Goal: Information Seeking & Learning: Find specific fact

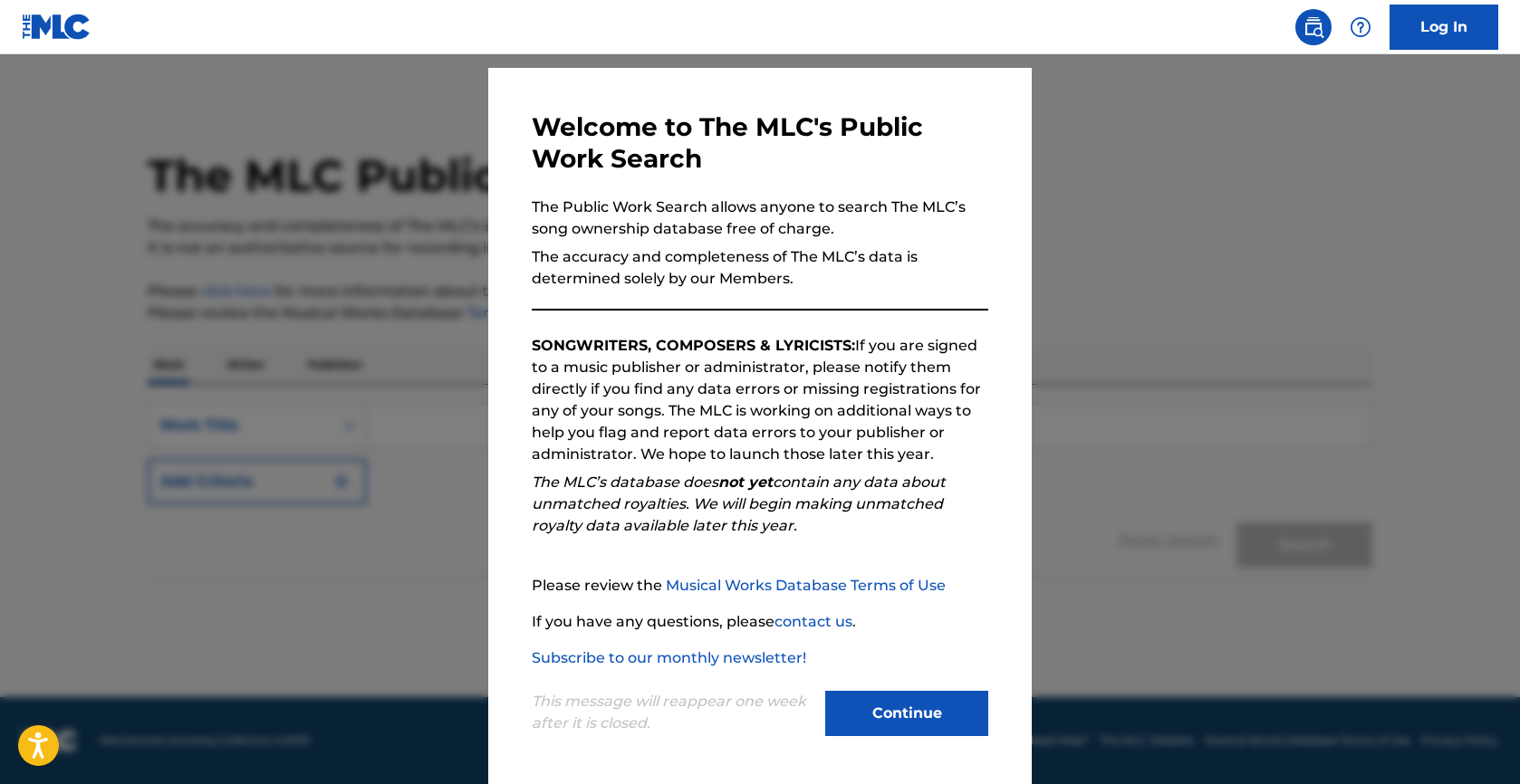
scroll to position [45, 0]
click at [914, 719] on button "Continue" at bounding box center [906, 713] width 163 height 46
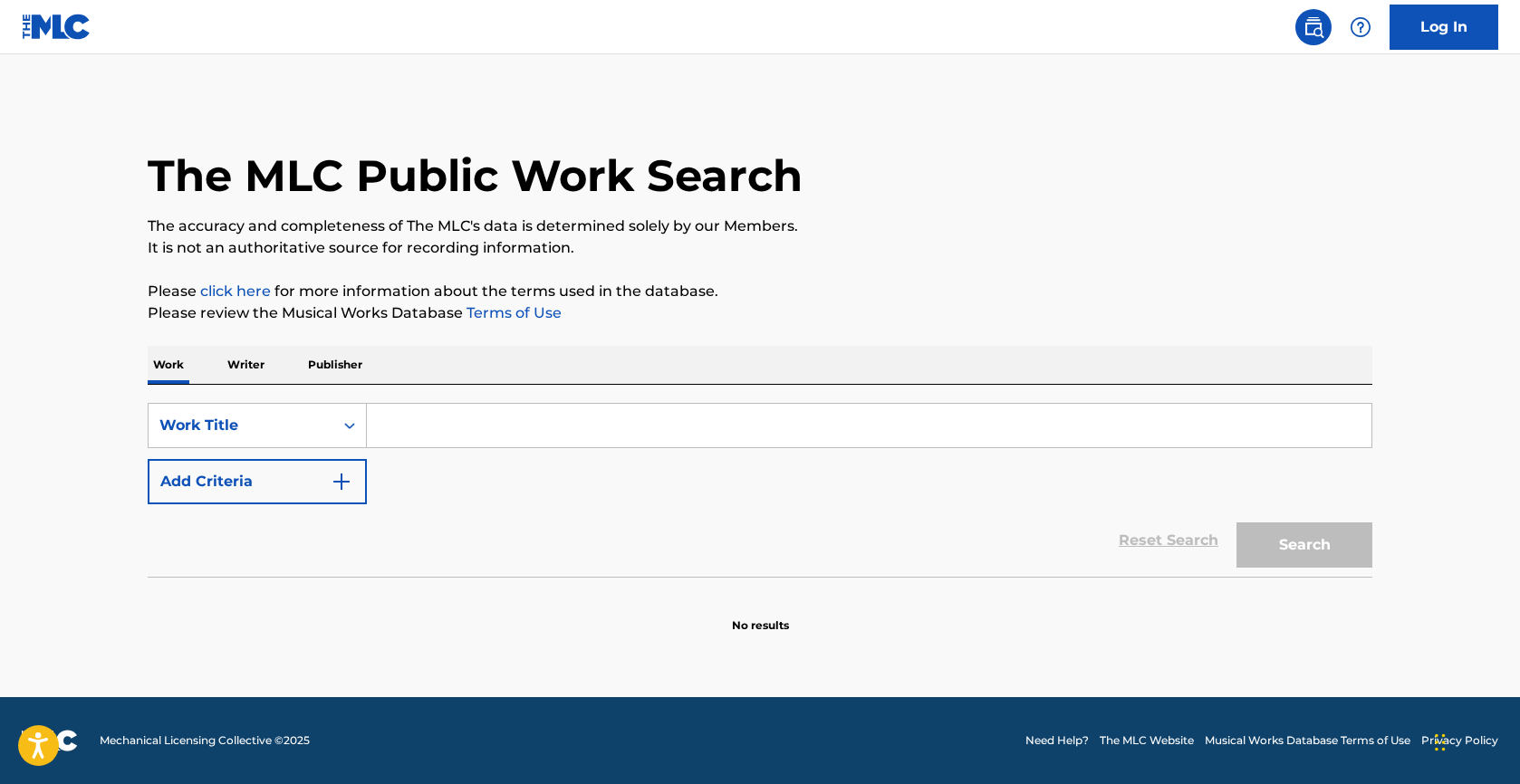
click at [242, 362] on p "Writer" at bounding box center [246, 364] width 48 height 38
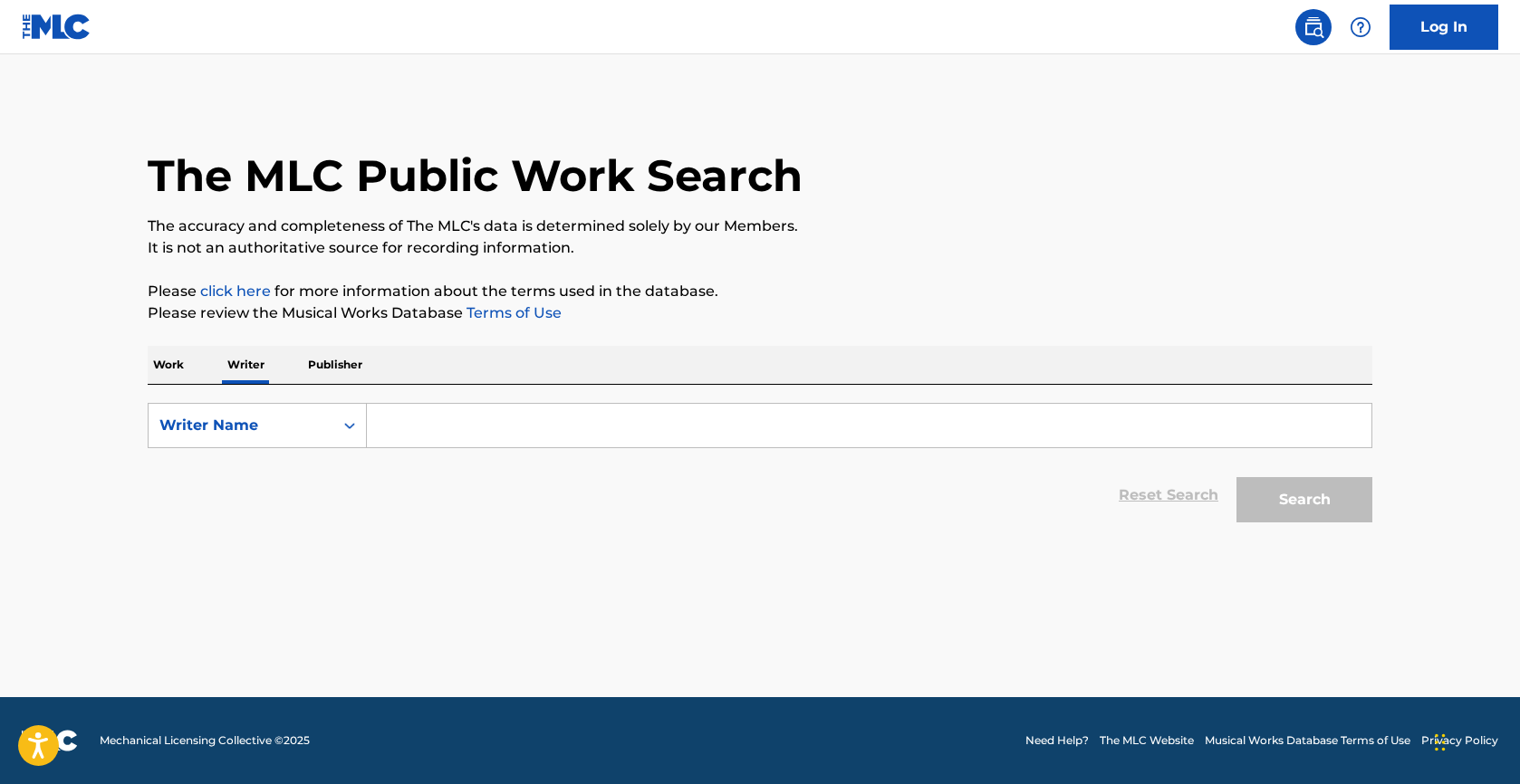
click at [440, 420] on input "Search Form" at bounding box center [869, 426] width 1004 height 44
click at [409, 428] on input "erich meixner" at bounding box center [869, 426] width 1004 height 44
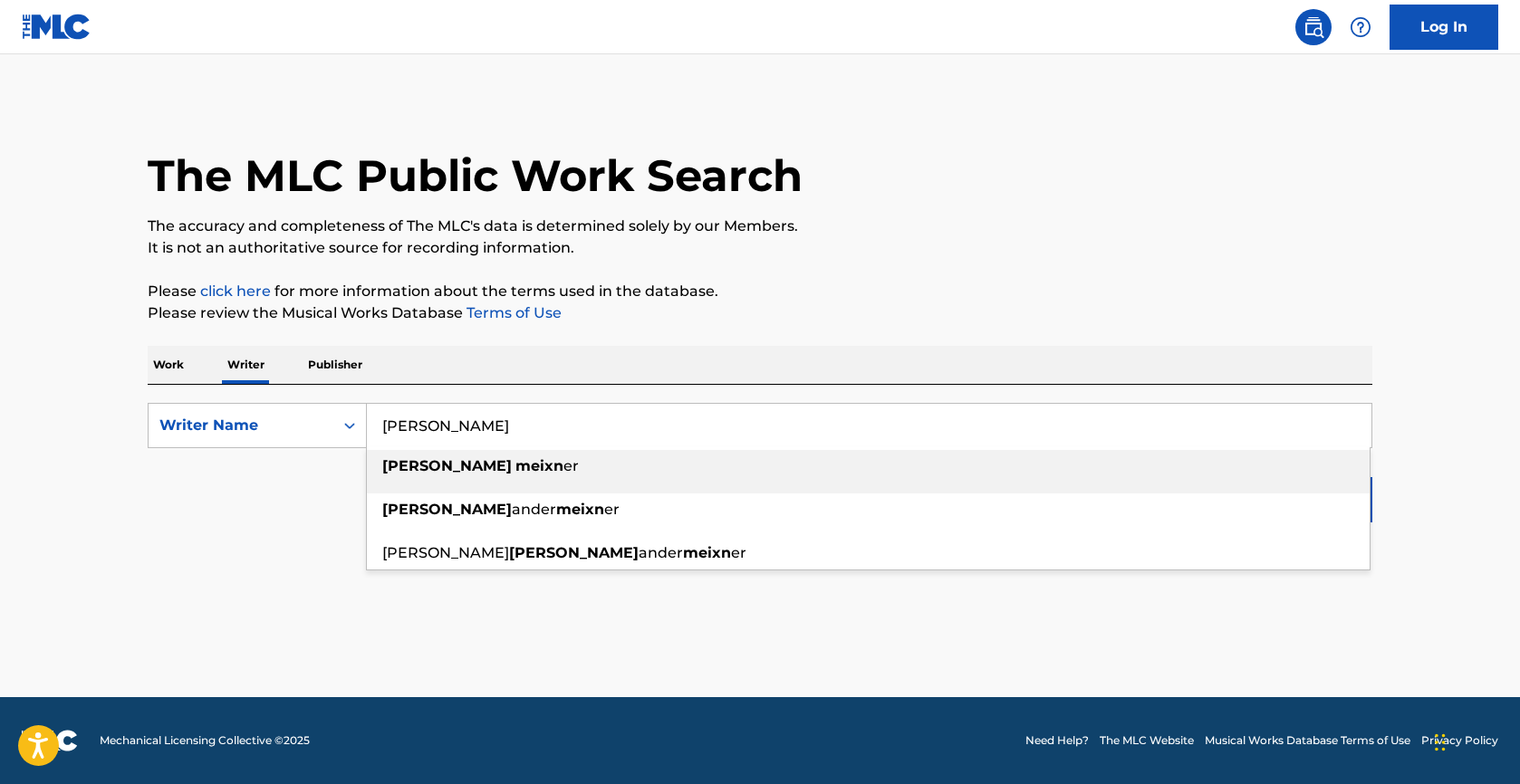
click at [403, 470] on strong "[PERSON_NAME]" at bounding box center [446, 466] width 129 height 17
type input "[PERSON_NAME]"
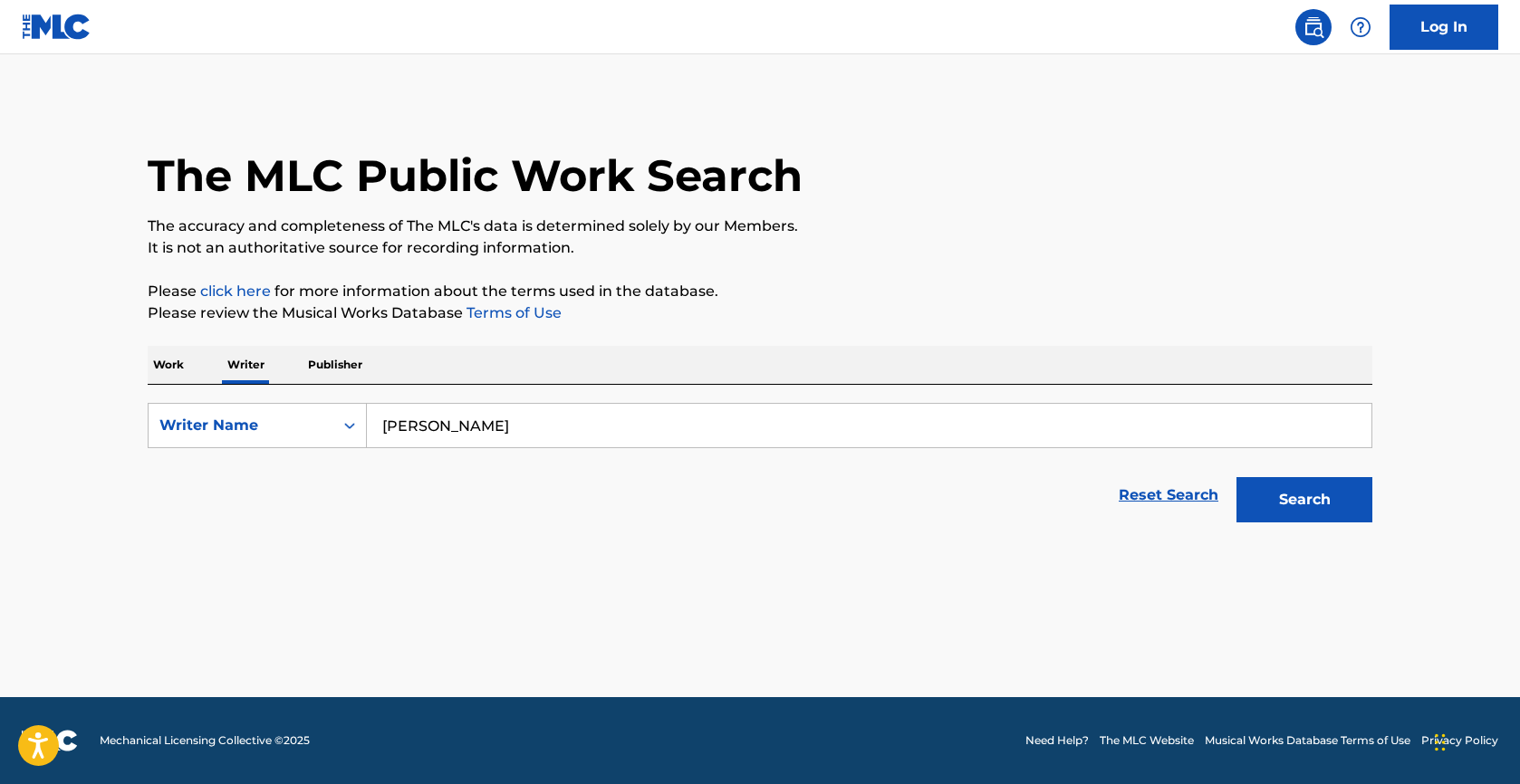
click at [1293, 503] on button "Search" at bounding box center [1304, 499] width 136 height 46
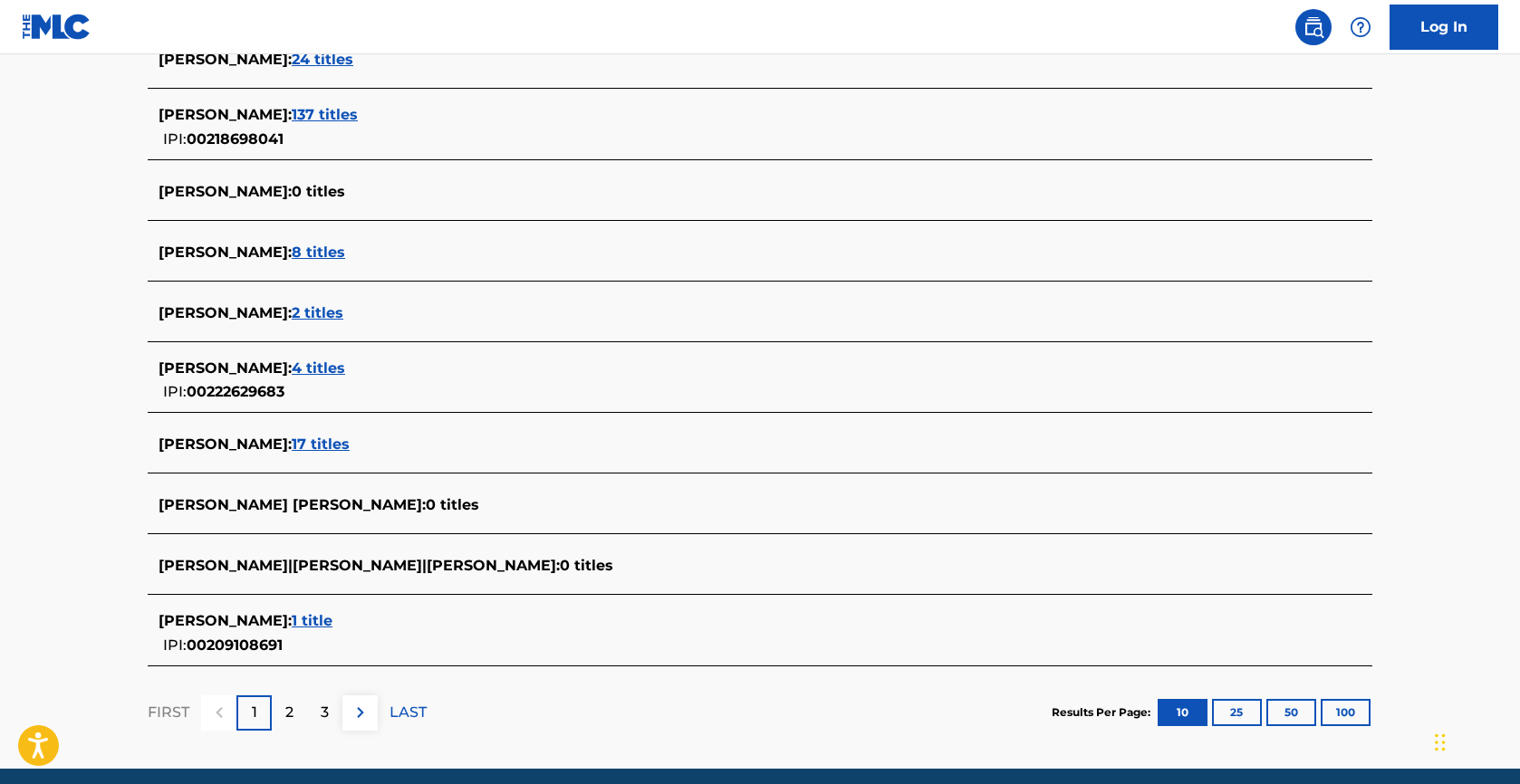
scroll to position [549, 0]
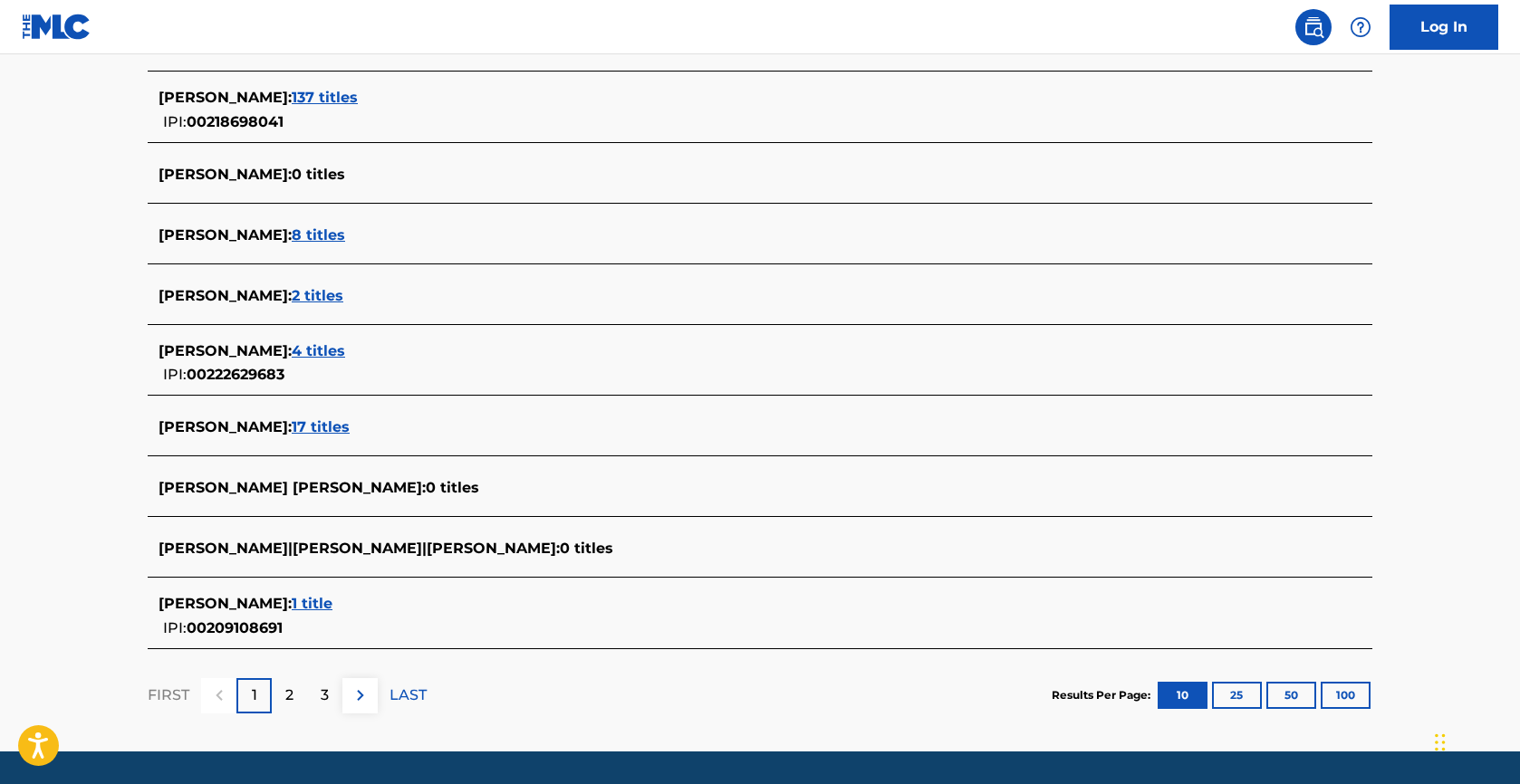
click at [301, 605] on span "1 title" at bounding box center [312, 603] width 41 height 17
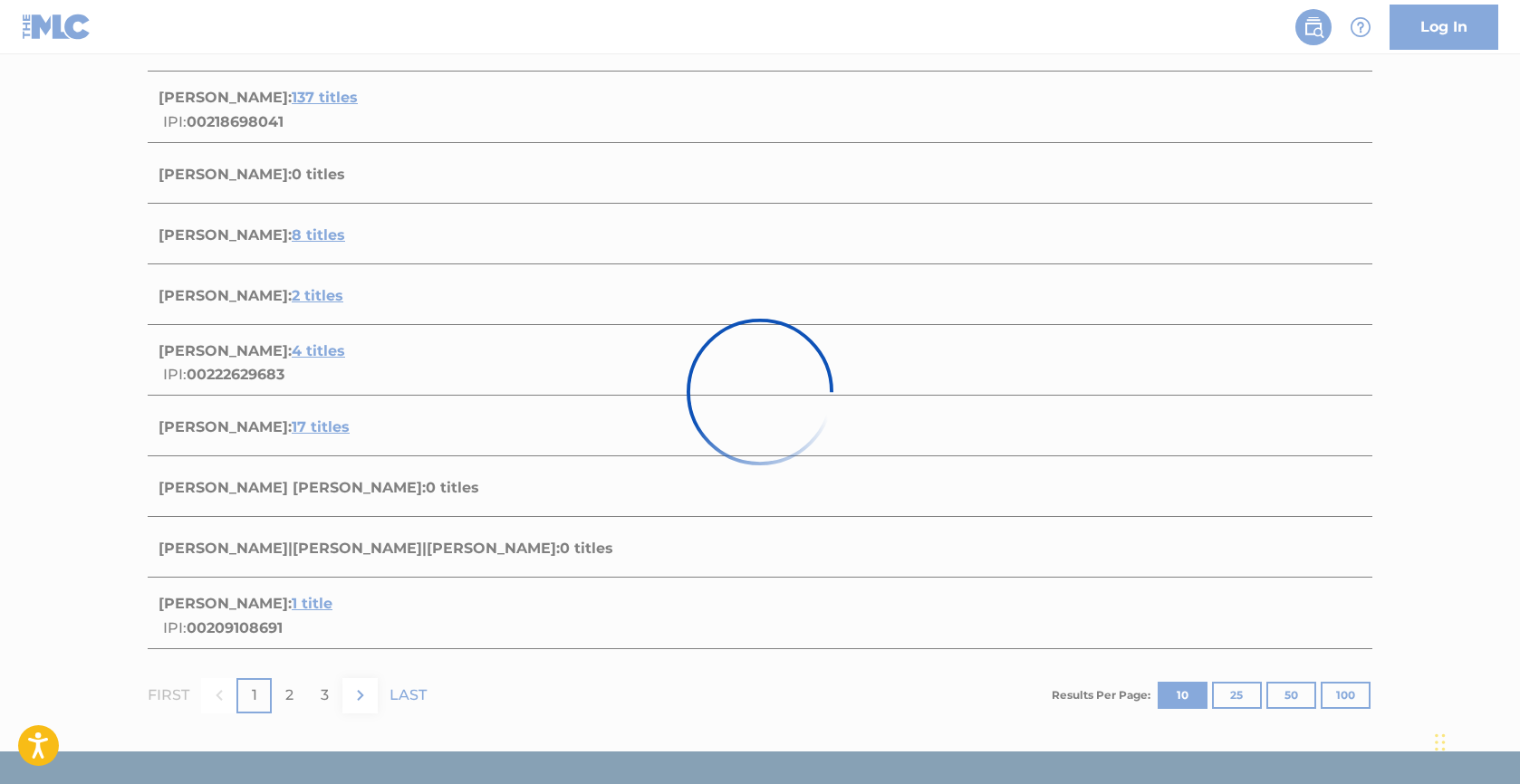
scroll to position [145, 0]
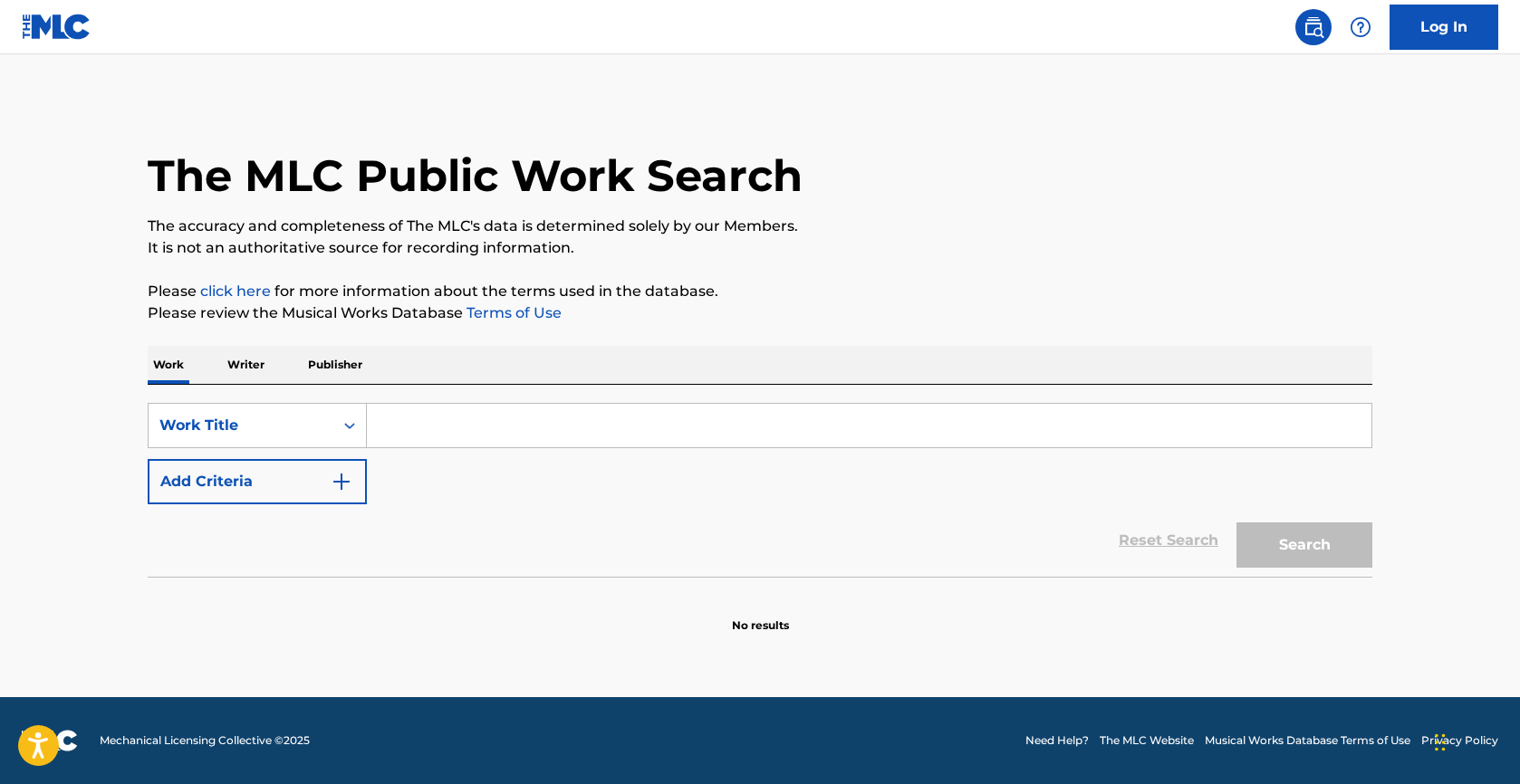
click at [230, 366] on p "Writer" at bounding box center [246, 364] width 48 height 38
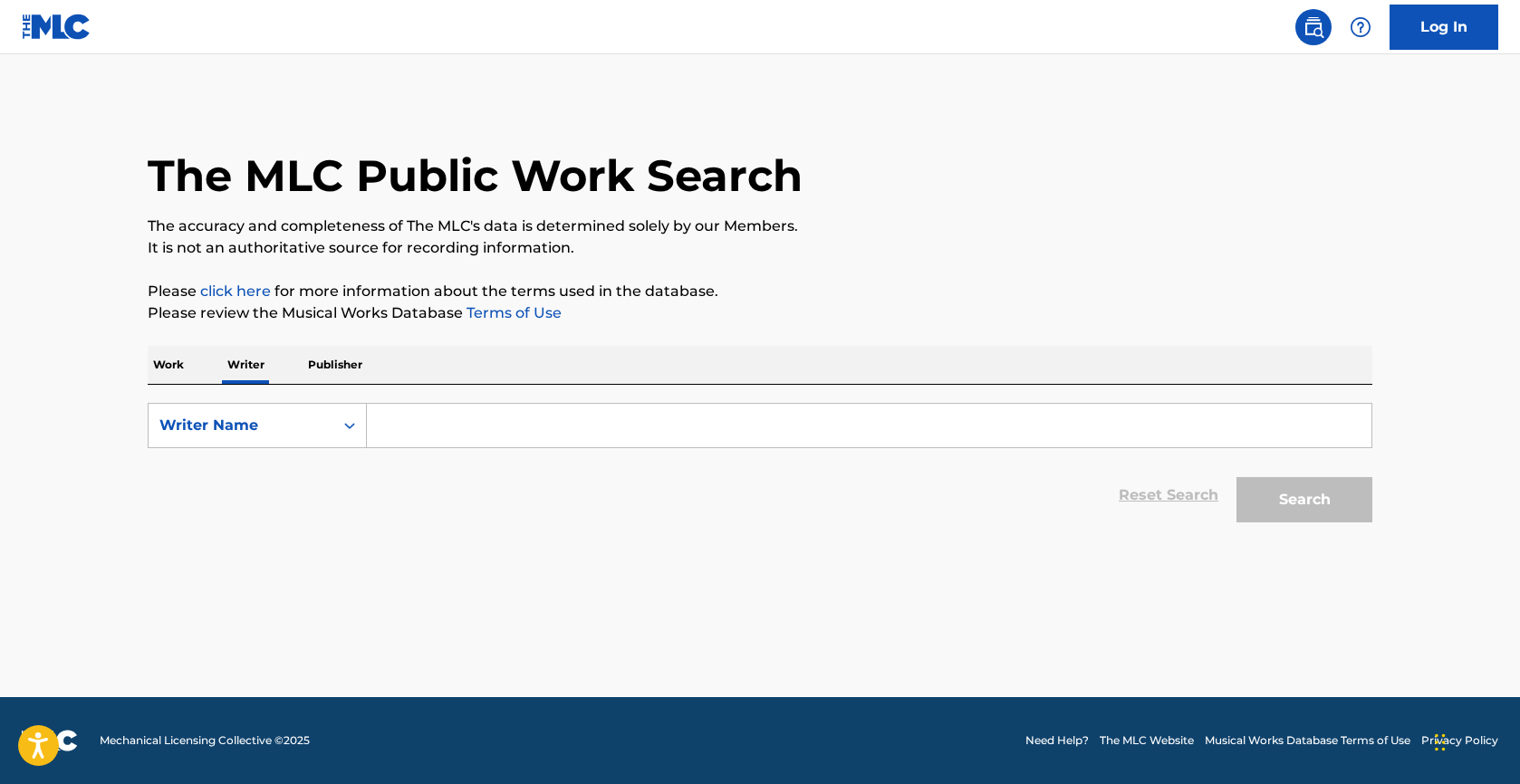
click at [428, 426] on input "Search Form" at bounding box center [869, 426] width 1004 height 44
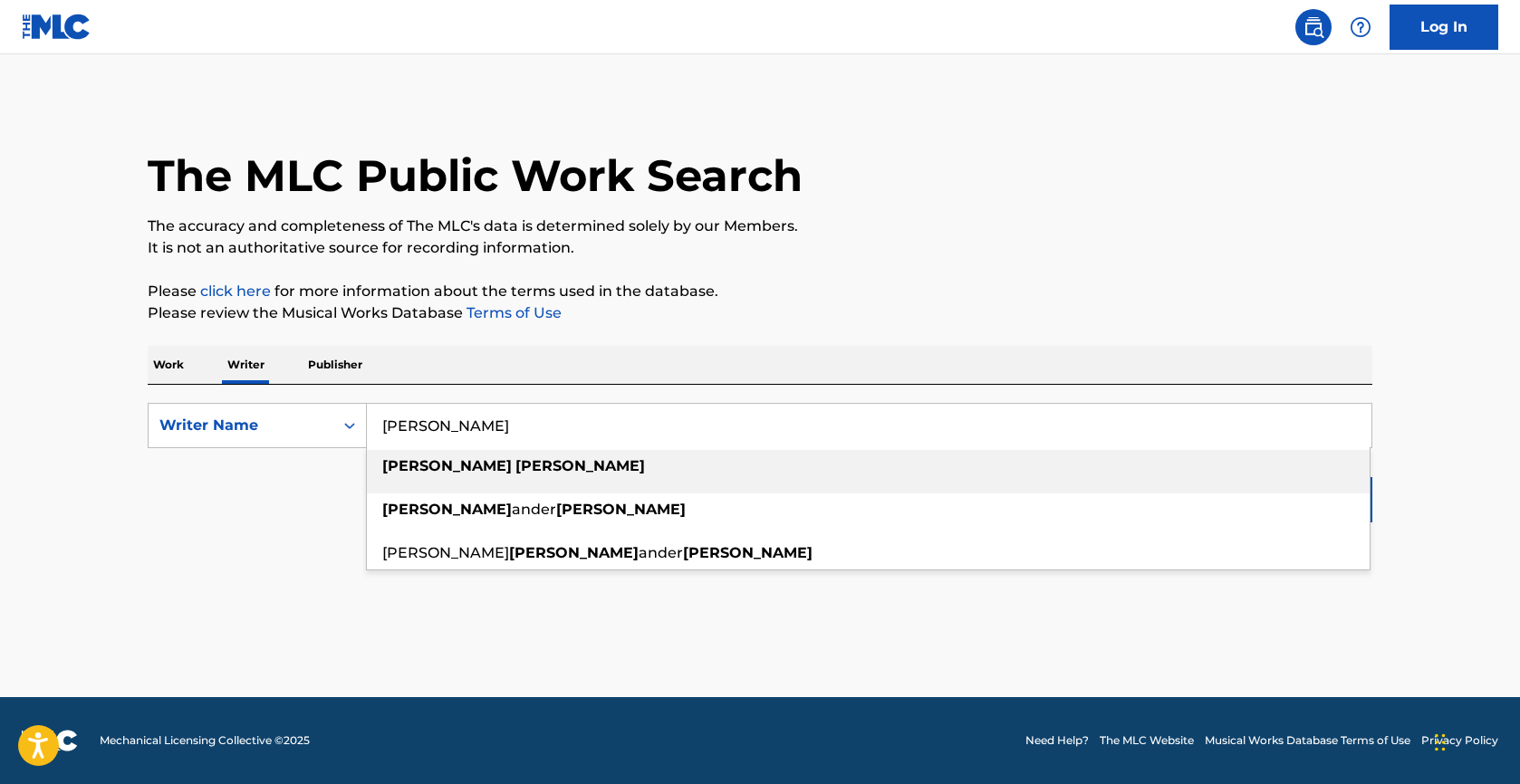
type input "[PERSON_NAME]"
click at [515, 461] on strong "[PERSON_NAME]" at bounding box center [579, 466] width 129 height 17
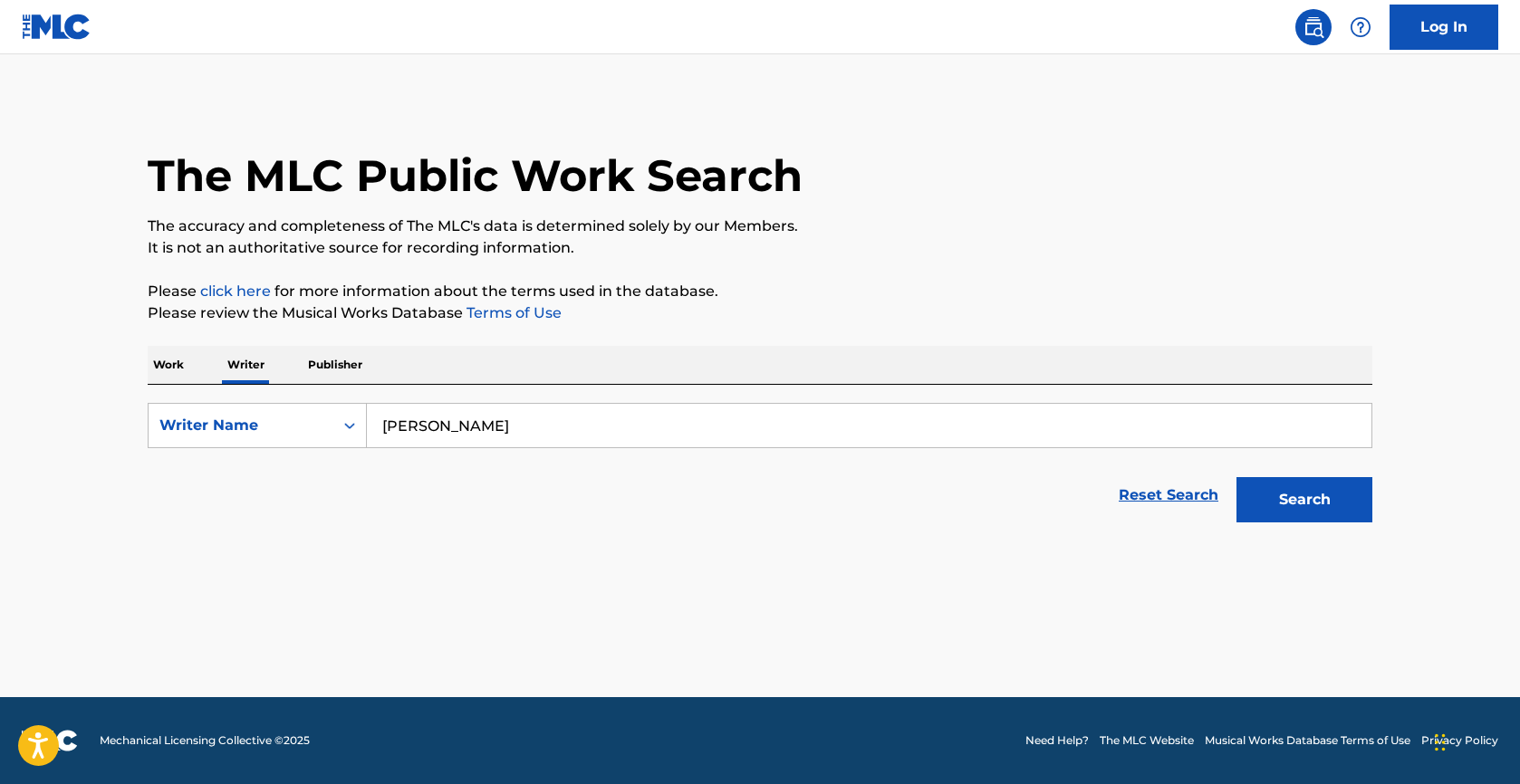
click at [1291, 511] on button "Search" at bounding box center [1304, 499] width 136 height 46
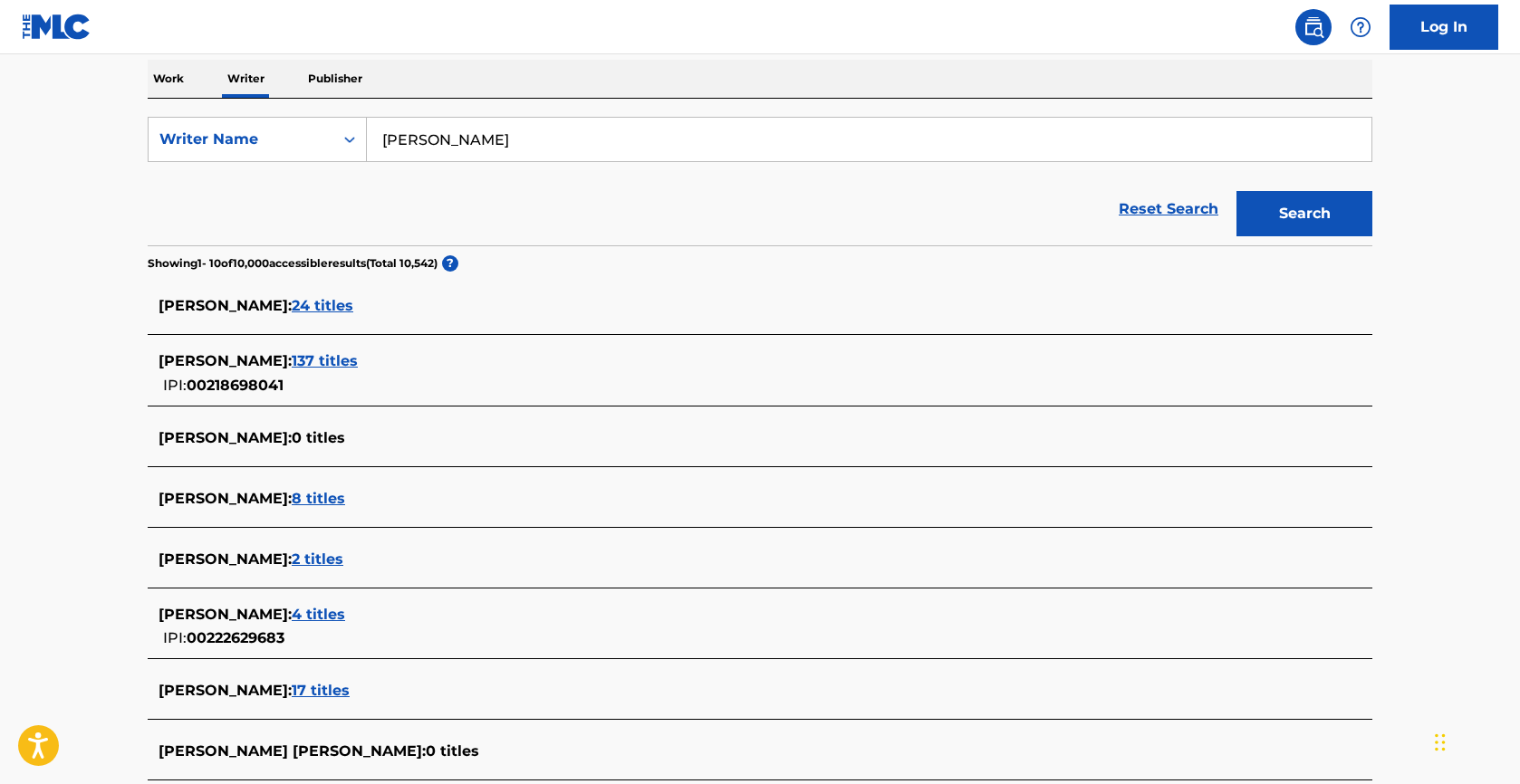
scroll to position [304, 0]
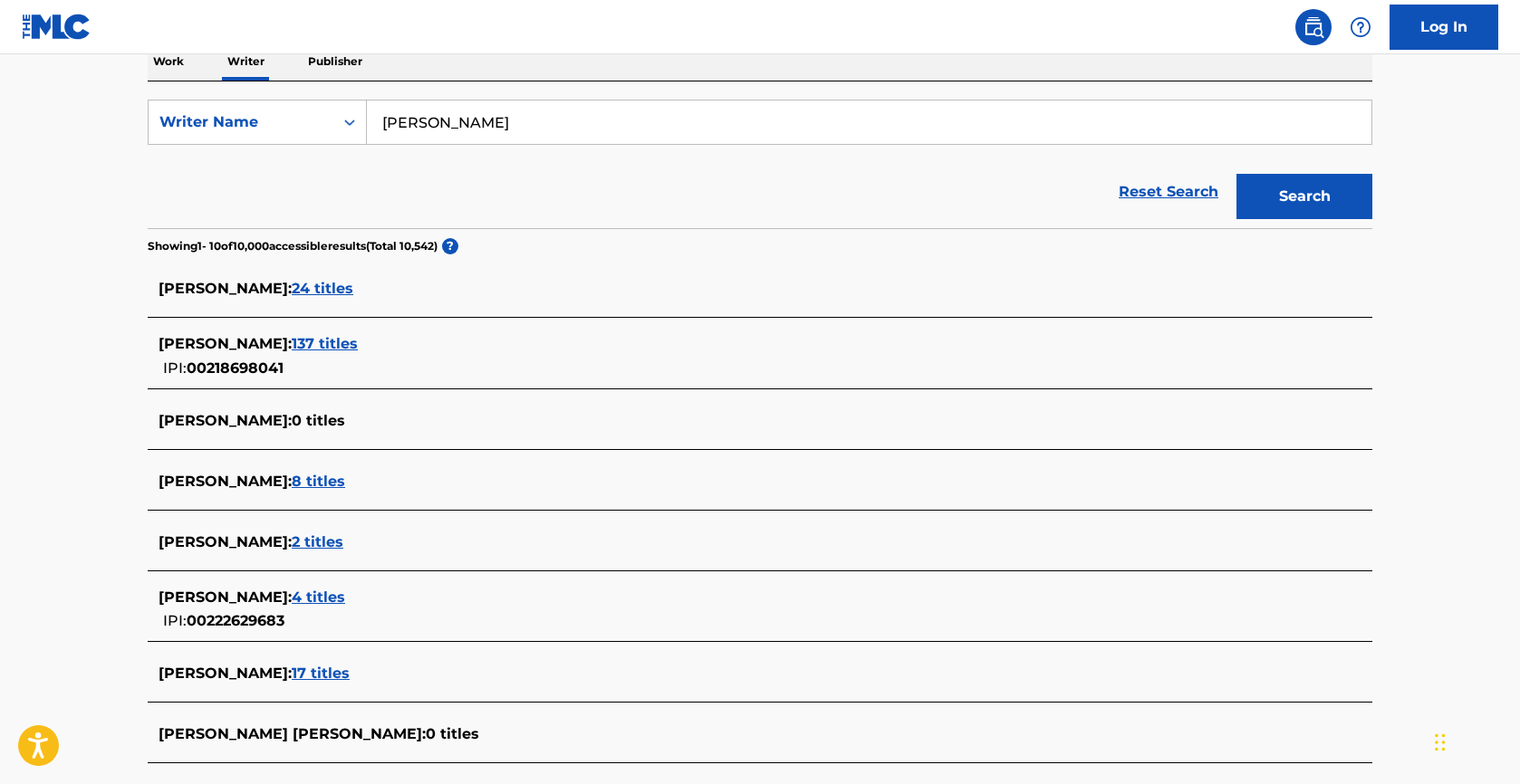
click at [322, 282] on span "24 titles" at bounding box center [322, 288] width 61 height 17
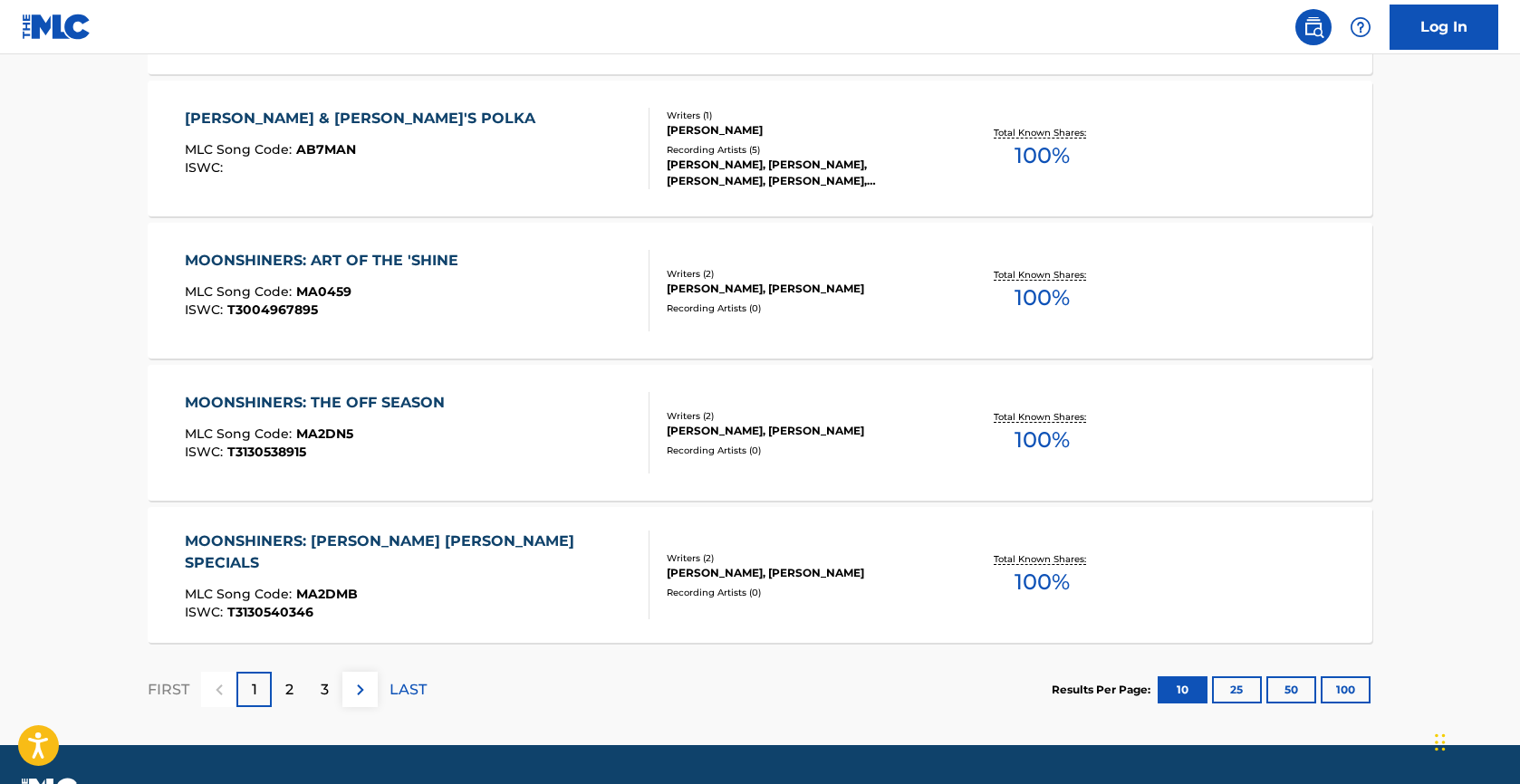
scroll to position [1402, 0]
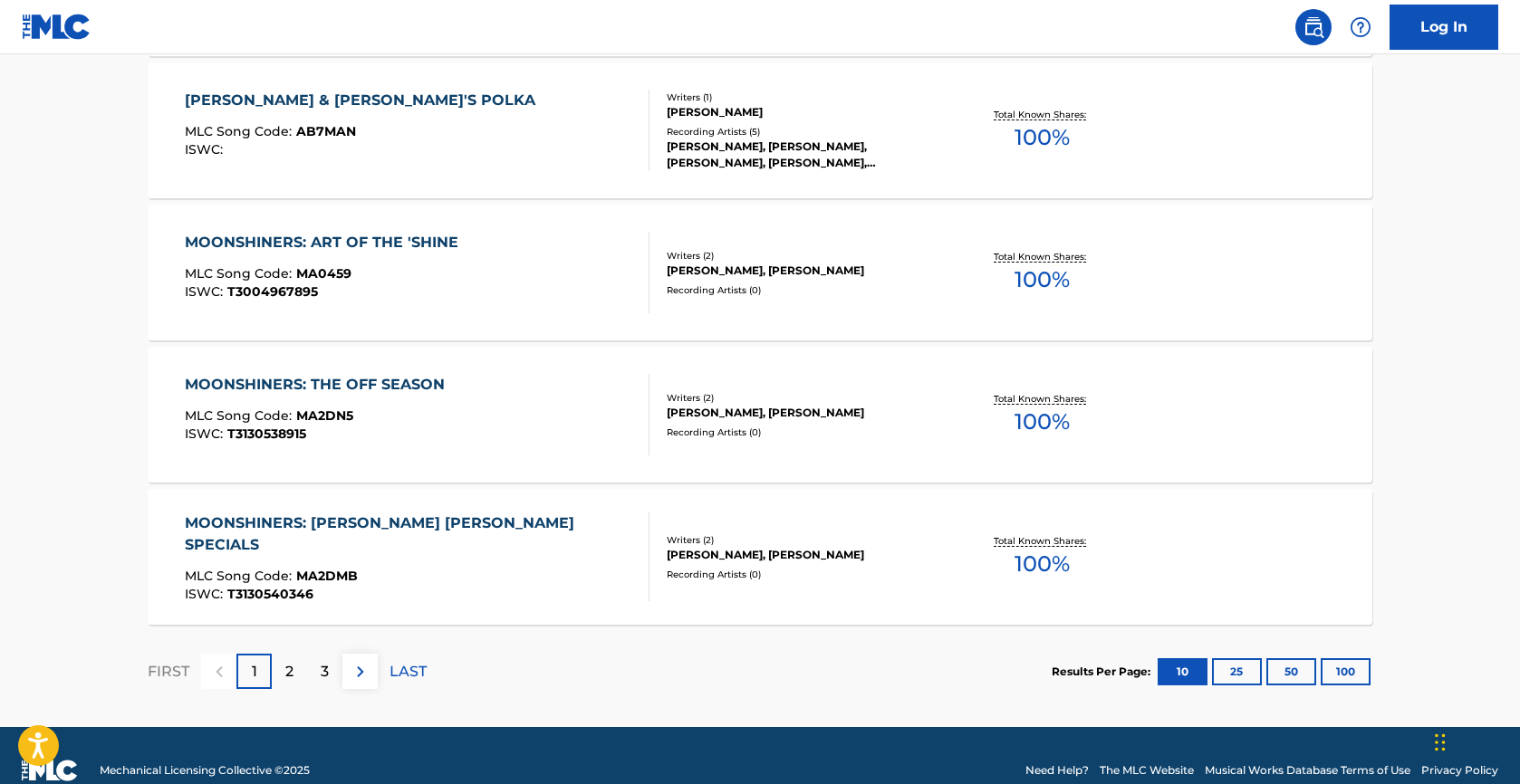
click at [272, 675] on div "2" at bounding box center [290, 671] width 35 height 35
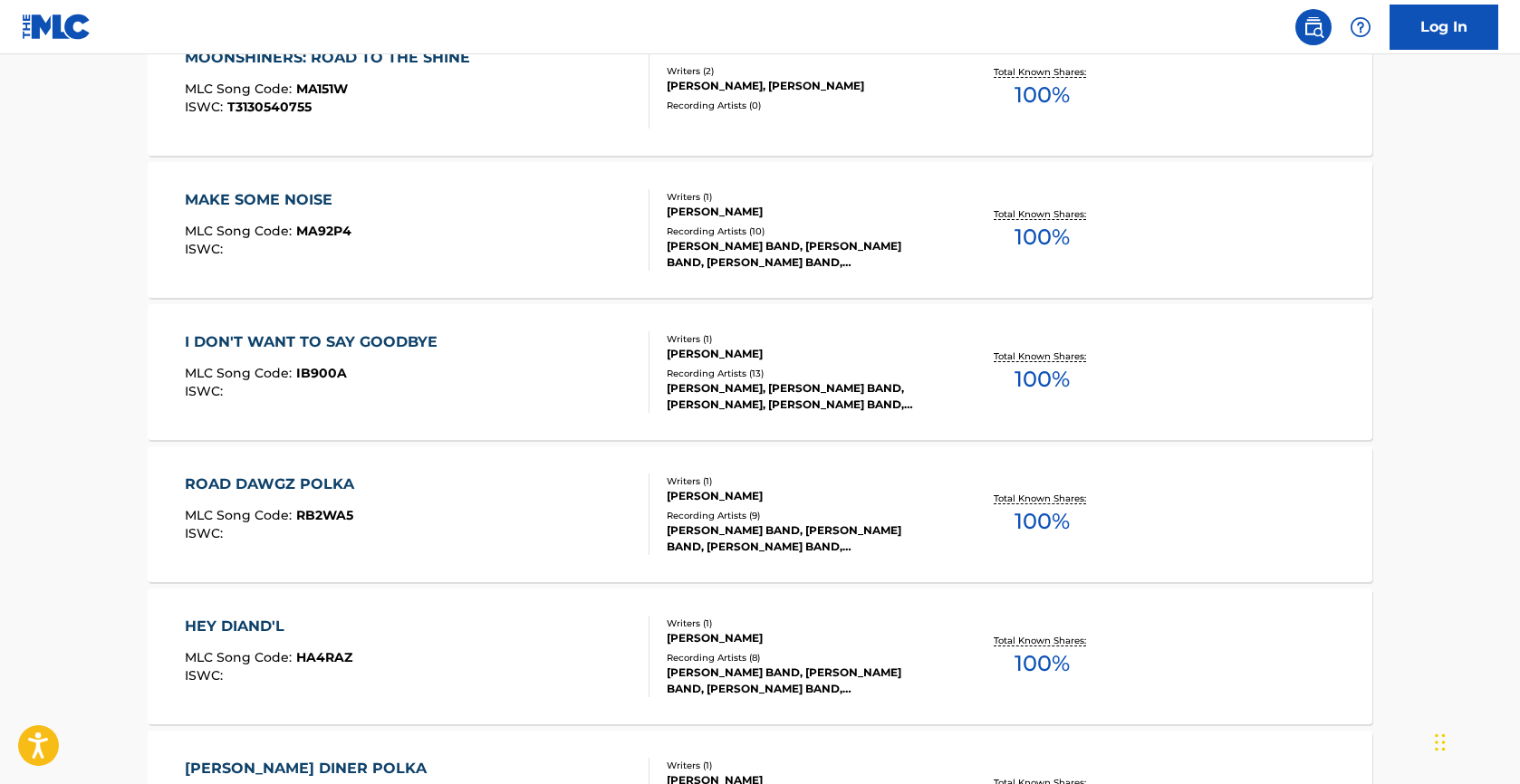
scroll to position [1169, 0]
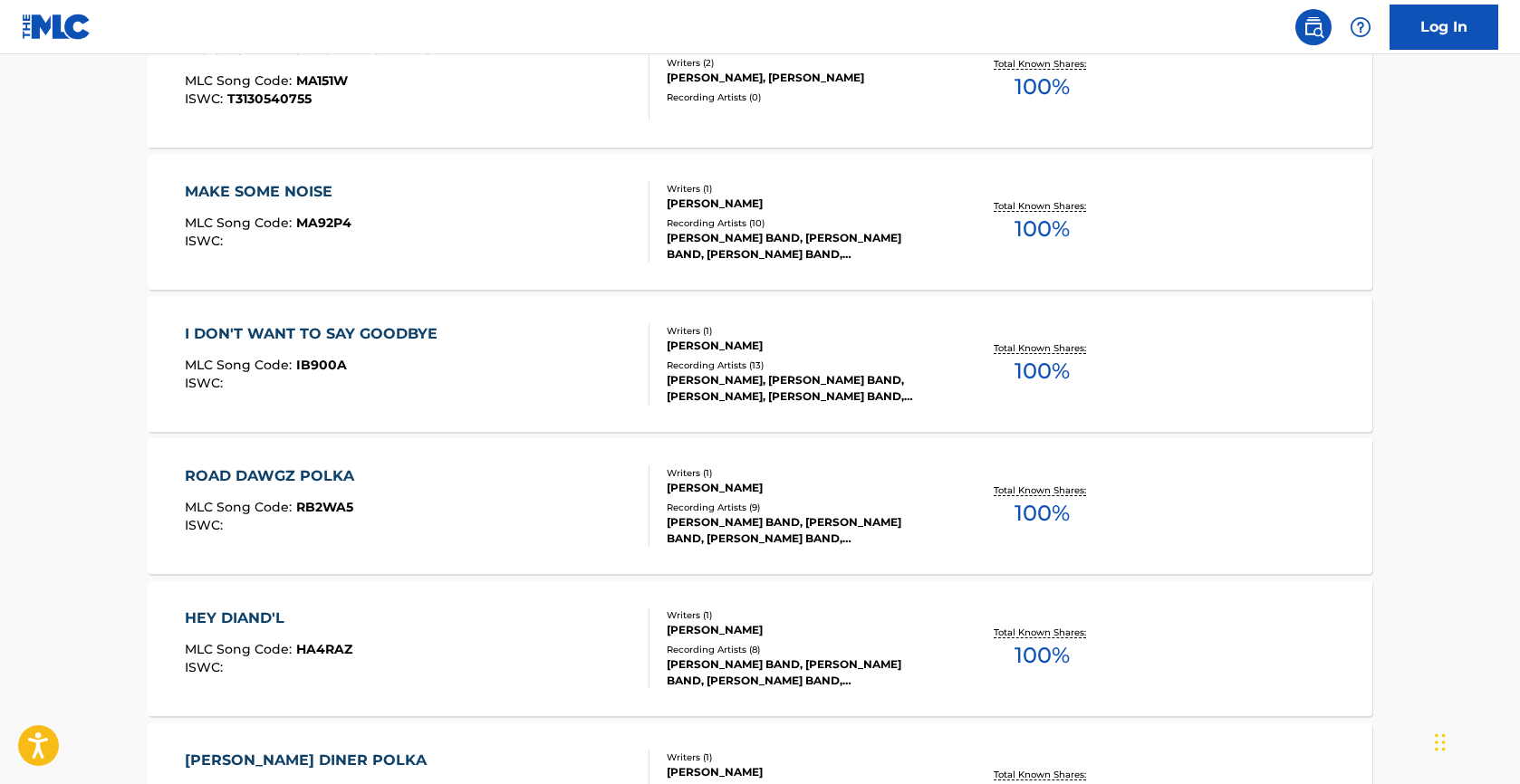
click at [792, 531] on div "[PERSON_NAME] BAND, [PERSON_NAME] BAND, [PERSON_NAME] BAND, [PERSON_NAME] BAND,…" at bounding box center [804, 530] width 274 height 33
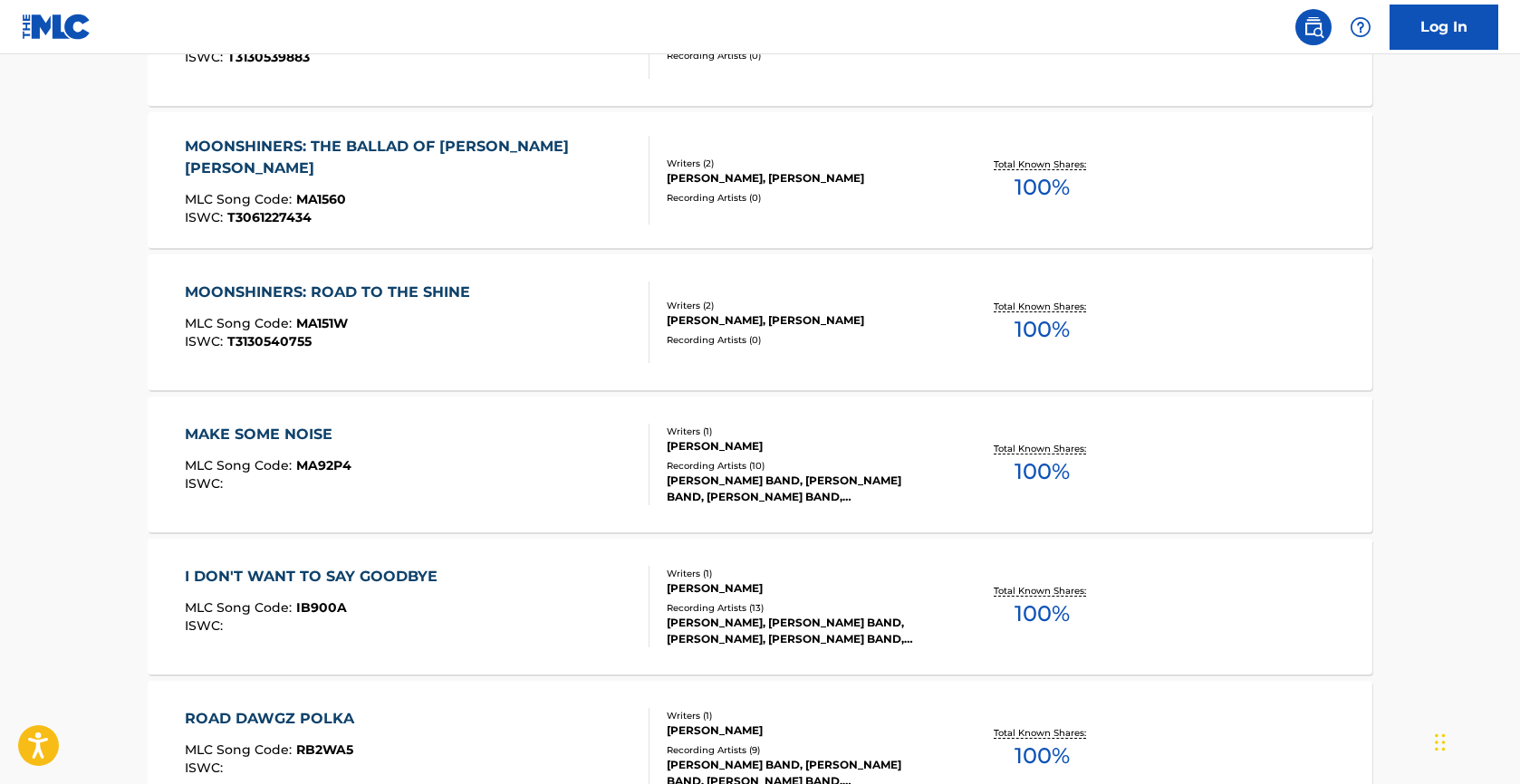
scroll to position [1367, 0]
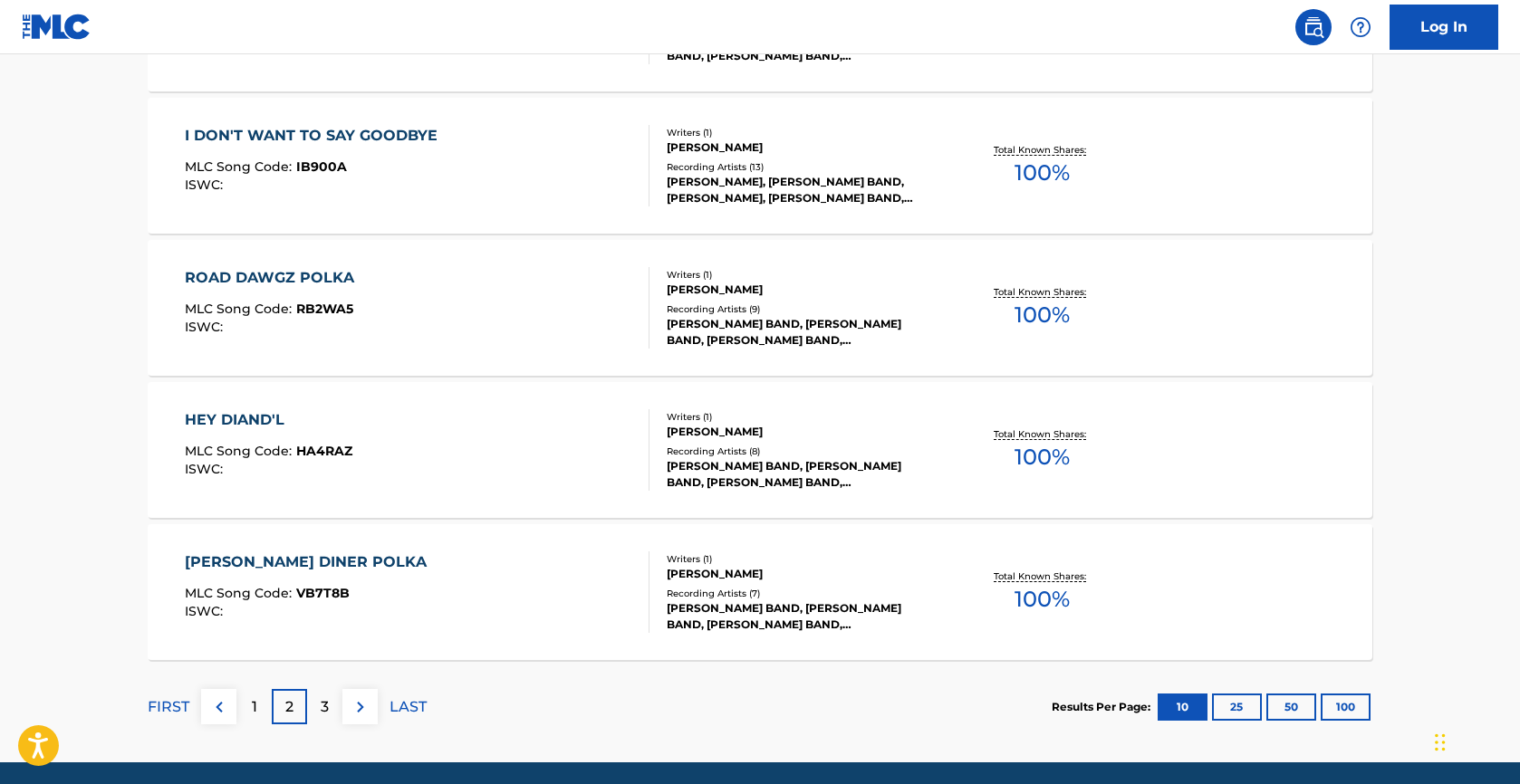
click at [320, 716] on p "3" at bounding box center [324, 707] width 8 height 21
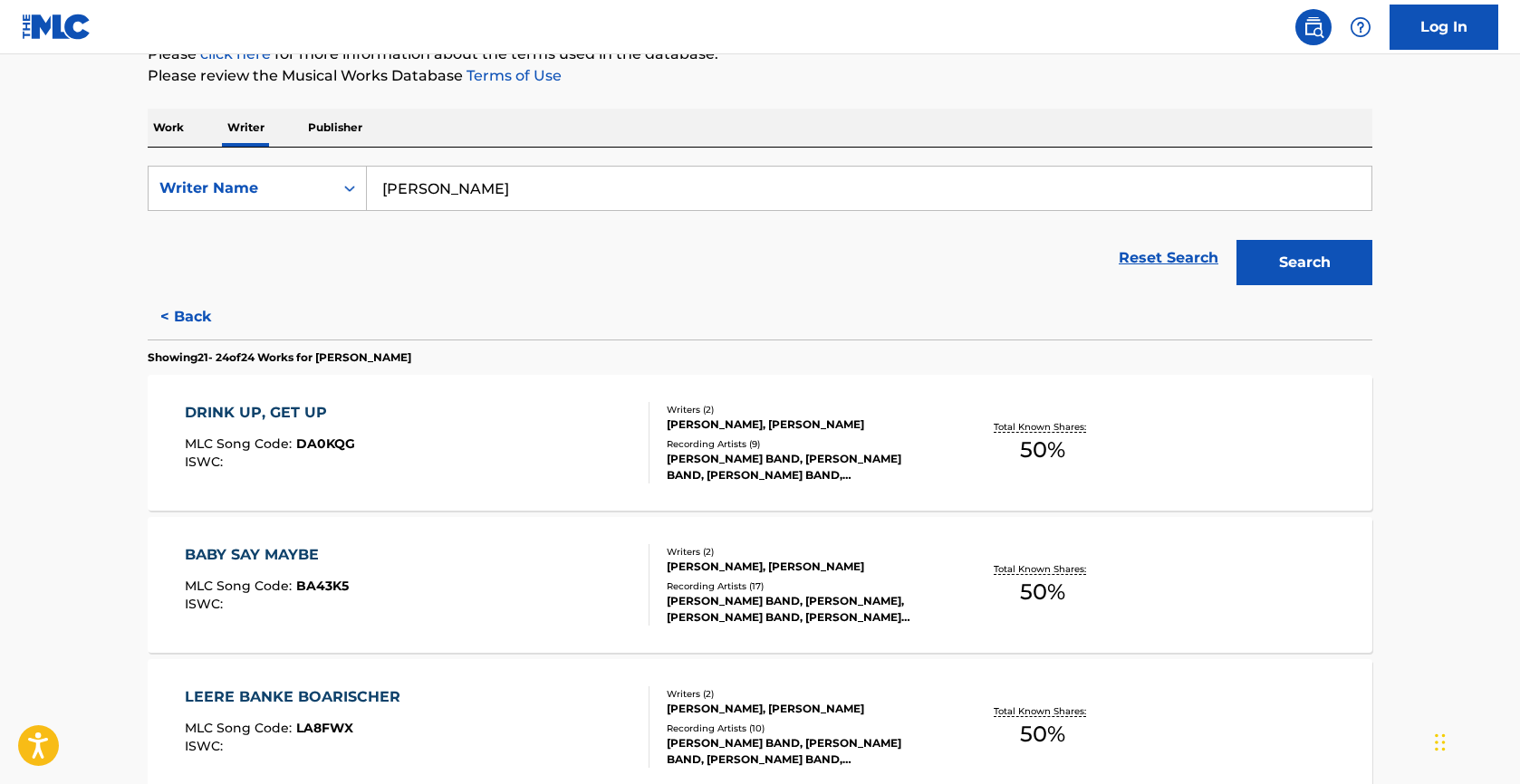
scroll to position [372, 0]
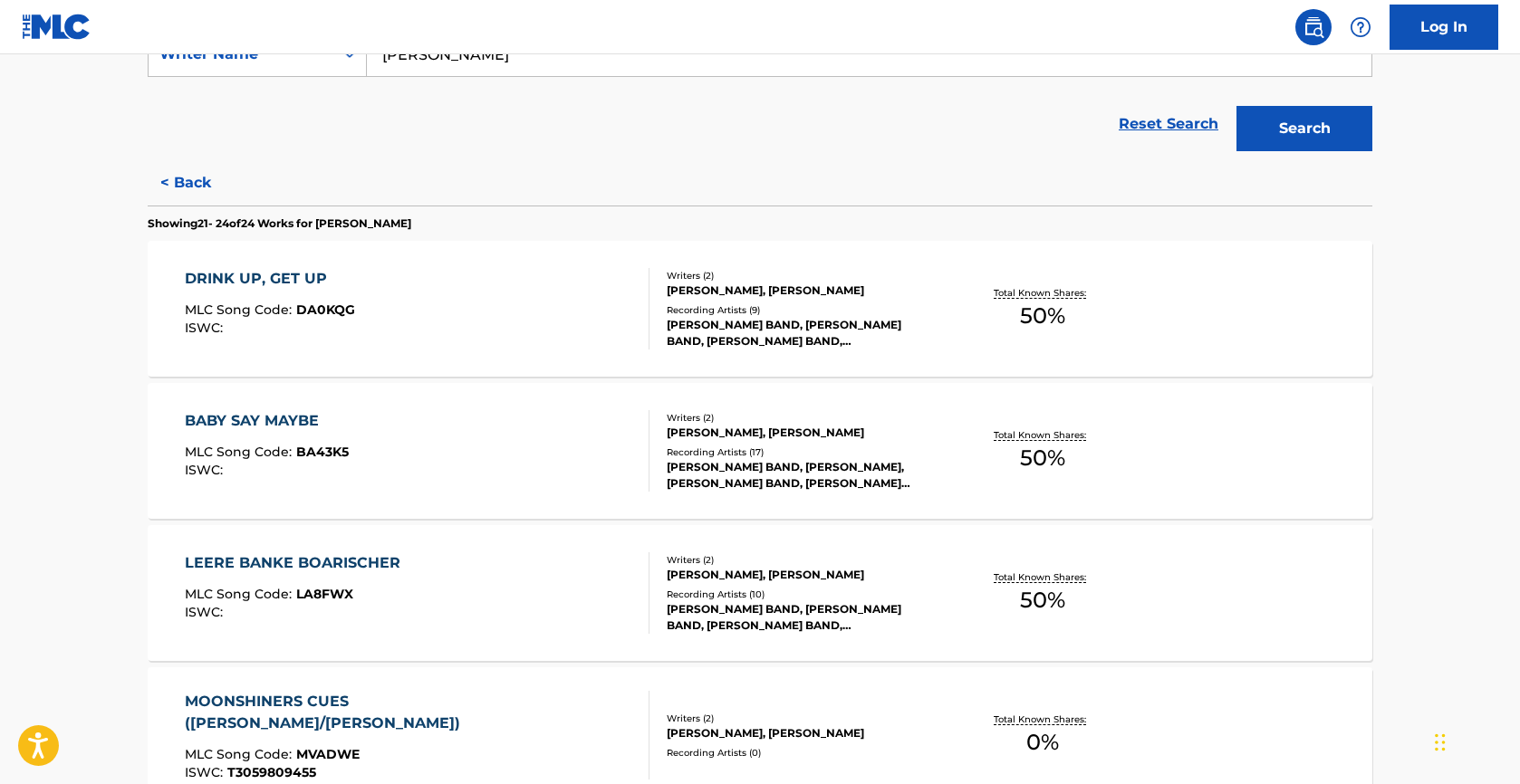
click at [367, 307] on div "DRINK UP, GET UP MLC Song Code : DA0KQG ISWC :" at bounding box center [417, 309] width 466 height 82
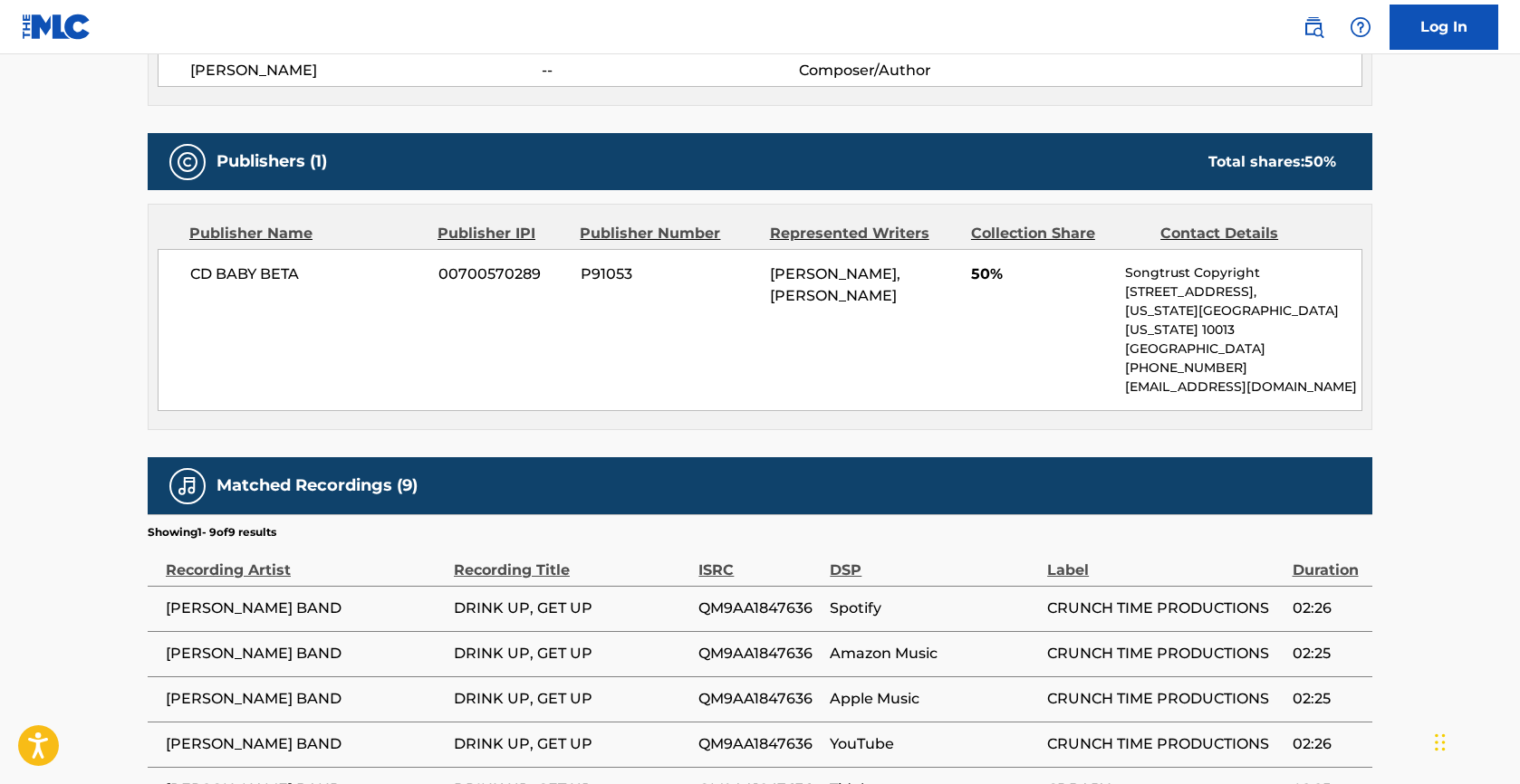
scroll to position [872, 0]
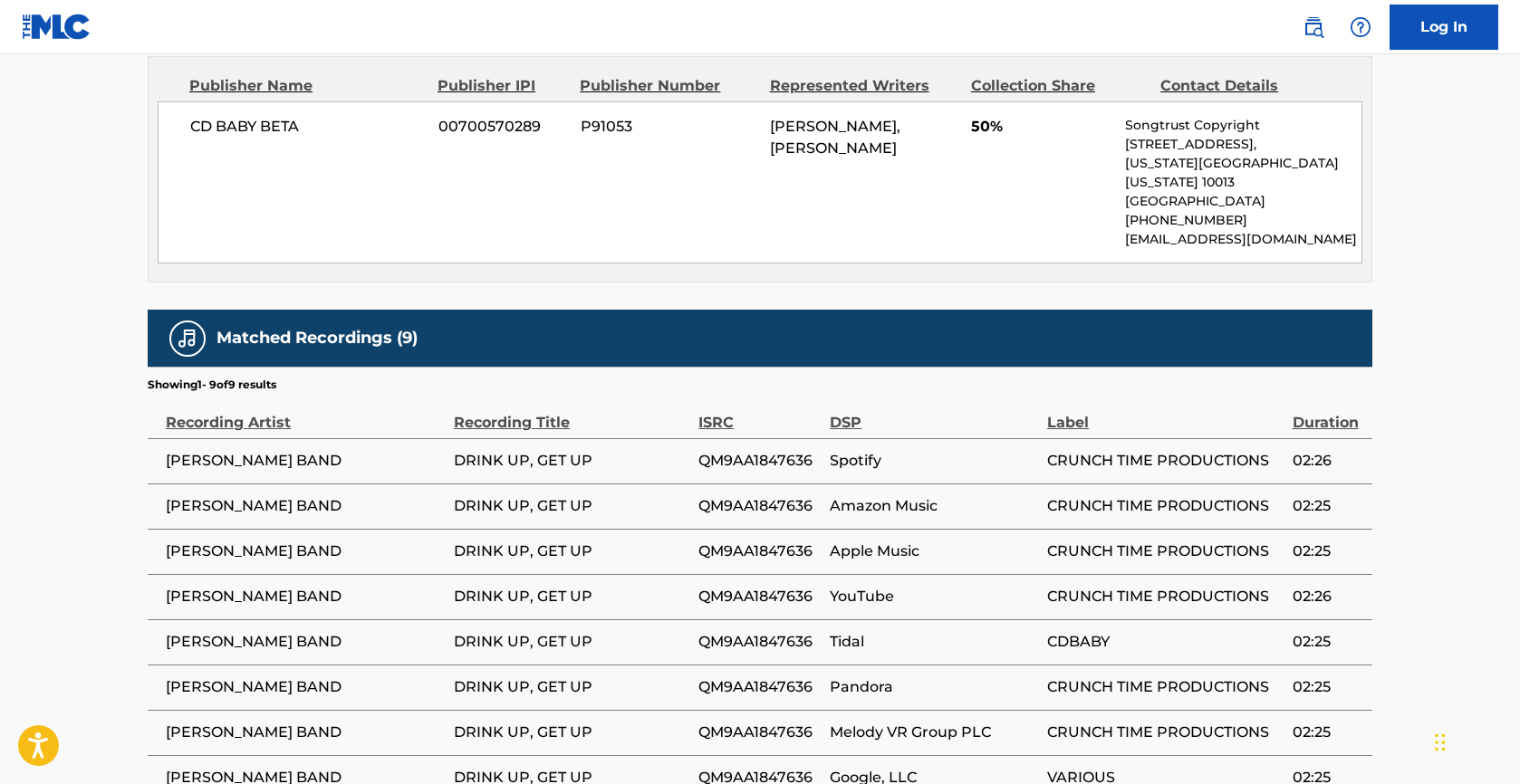
click at [304, 483] on td "[PERSON_NAME] BAND" at bounding box center [300, 506] width 306 height 46
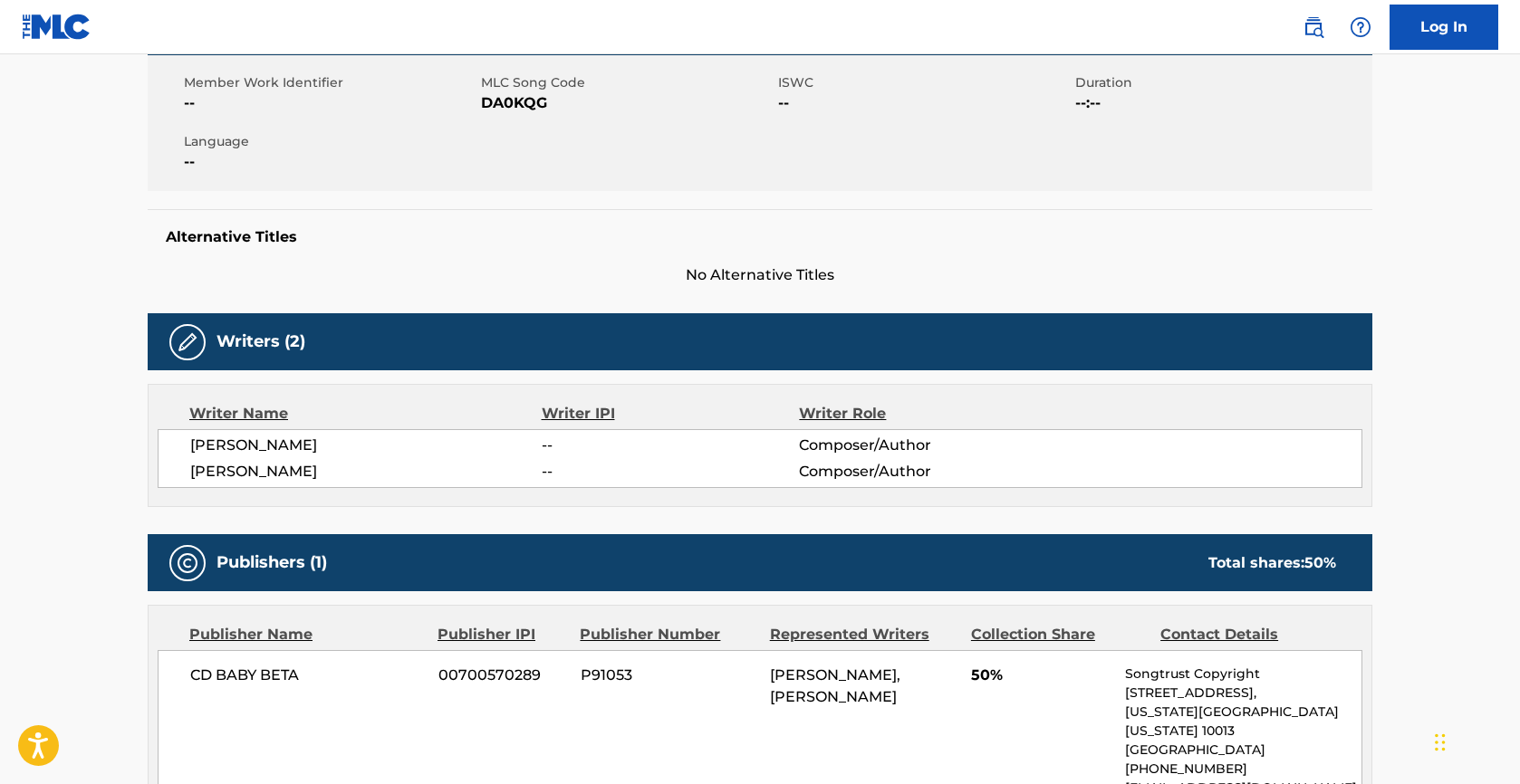
scroll to position [311, 0]
